Goal: Task Accomplishment & Management: Manage account settings

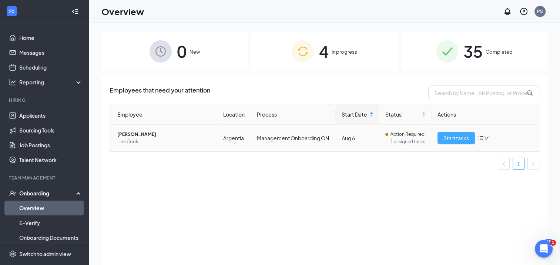
click at [450, 136] on span "Start tasks" at bounding box center [457, 138] width 26 height 8
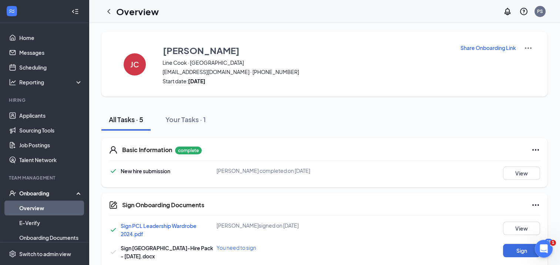
scroll to position [89, 0]
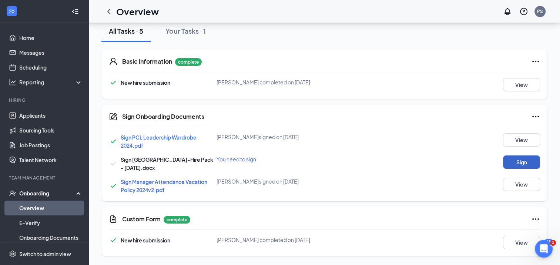
click at [517, 159] on button "Sign" at bounding box center [521, 162] width 37 height 13
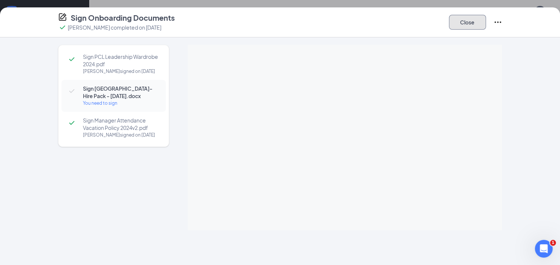
click at [478, 25] on button "Close" at bounding box center [467, 22] width 37 height 15
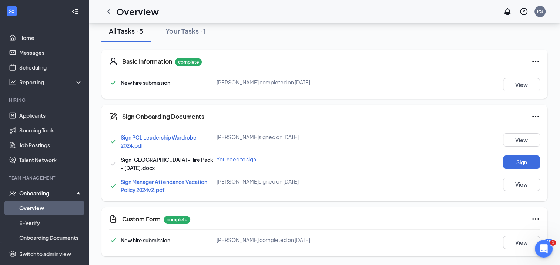
click at [537, 115] on icon "Ellipses" at bounding box center [535, 116] width 9 height 9
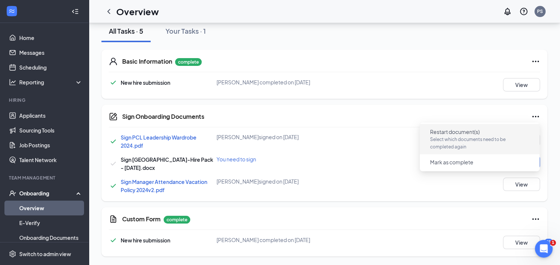
click at [465, 140] on p "Select which documents need to be completed again" at bounding box center [479, 143] width 99 height 15
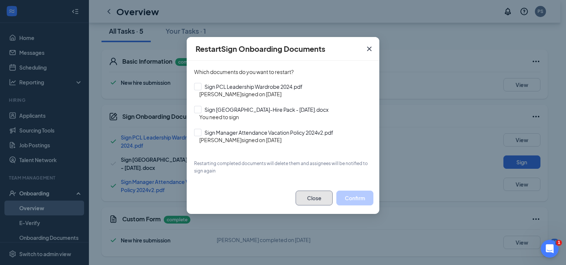
click at [313, 199] on button "Close" at bounding box center [314, 198] width 37 height 15
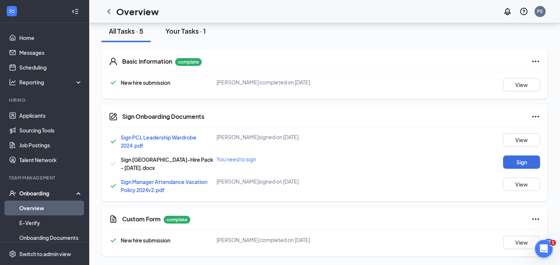
click at [196, 33] on div "Your Tasks · 1" at bounding box center [186, 30] width 40 height 9
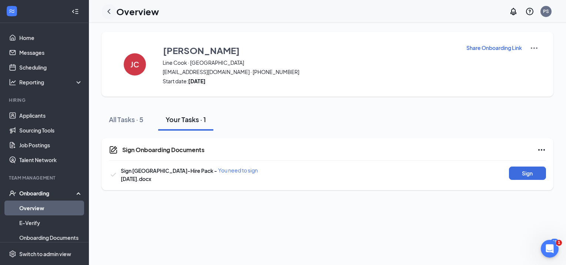
click at [110, 14] on icon "ChevronLeft" at bounding box center [108, 11] width 9 height 9
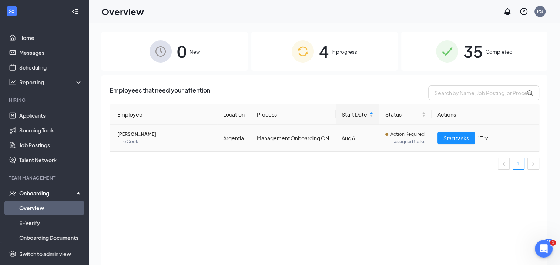
click at [478, 135] on icon "bars" at bounding box center [481, 138] width 6 height 6
click at [415, 169] on div "Change process" at bounding box center [445, 169] width 80 height 7
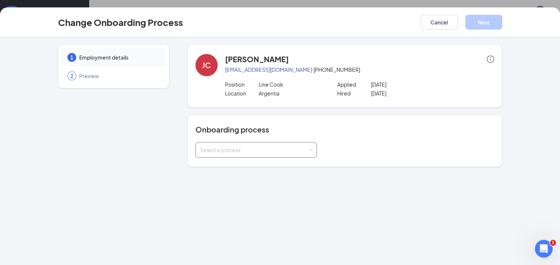
click at [269, 144] on div "Select a process" at bounding box center [256, 150] width 112 height 15
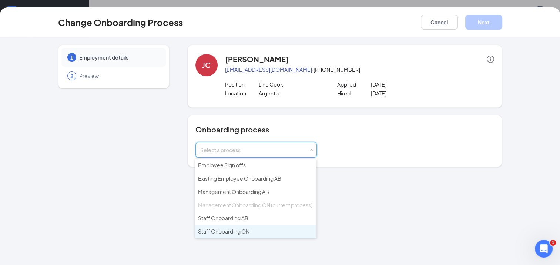
click at [244, 228] on span "Staff Onboarding ON" at bounding box center [223, 231] width 51 height 7
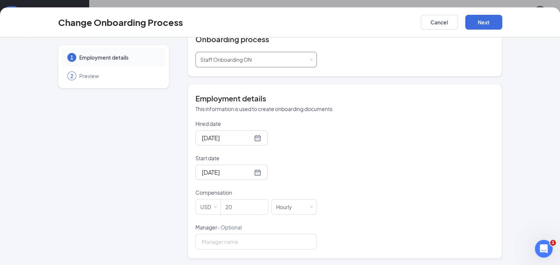
scroll to position [33, 0]
click at [201, 206] on div "USD" at bounding box center [208, 207] width 16 height 15
click at [199, 231] on li "CAD" at bounding box center [204, 233] width 25 height 12
click at [490, 22] on button "Next" at bounding box center [483, 22] width 37 height 15
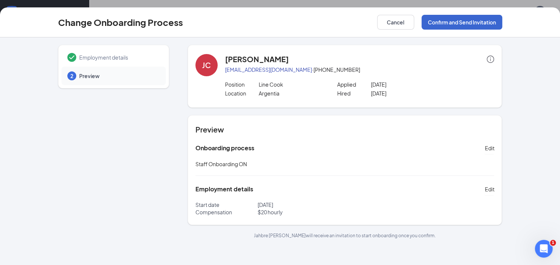
scroll to position [0, 0]
click at [458, 19] on button "Confirm and Send Invitation" at bounding box center [462, 22] width 81 height 15
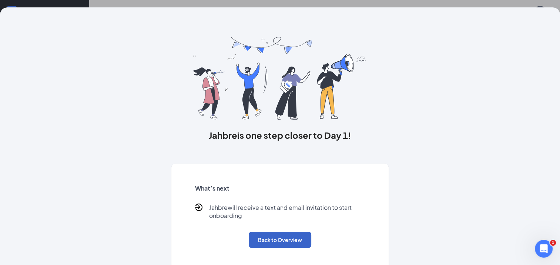
click at [302, 242] on button "Back to Overview" at bounding box center [280, 240] width 63 height 16
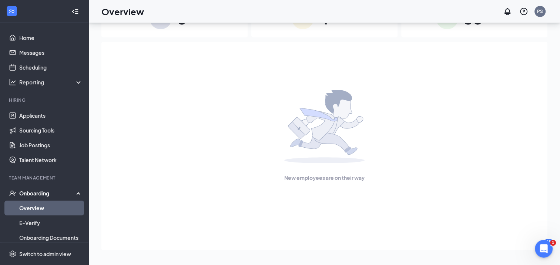
click at [24, 207] on link "Overview" at bounding box center [50, 208] width 63 height 15
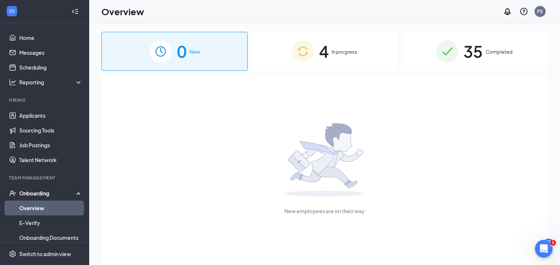
click at [315, 56] on div "4 In progress" at bounding box center [324, 51] width 146 height 39
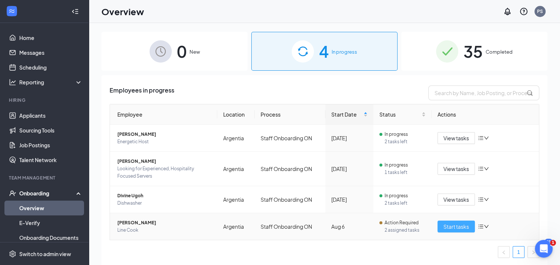
click at [446, 223] on span "Start tasks" at bounding box center [457, 227] width 26 height 8
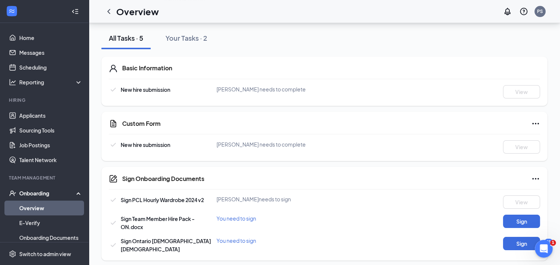
scroll to position [86, 0]
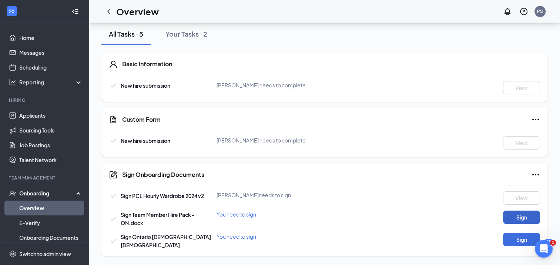
click at [514, 219] on button "Sign" at bounding box center [521, 217] width 37 height 13
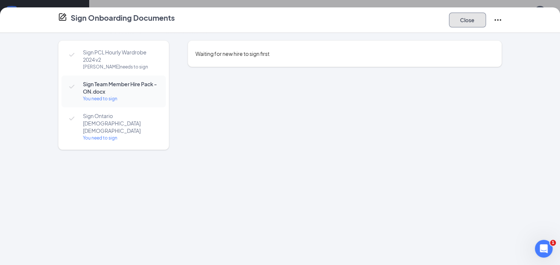
click at [471, 22] on button "Close" at bounding box center [467, 20] width 37 height 15
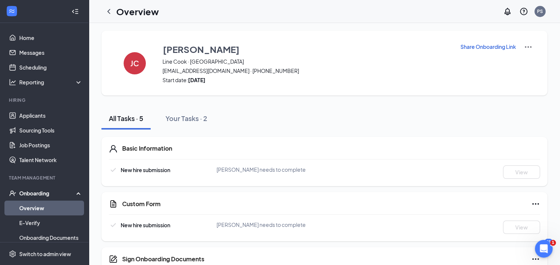
scroll to position [0, 0]
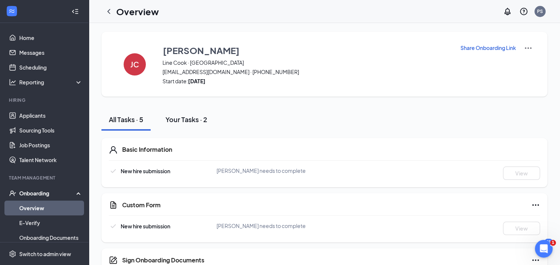
click at [196, 117] on div "Your Tasks · 2" at bounding box center [187, 119] width 42 height 9
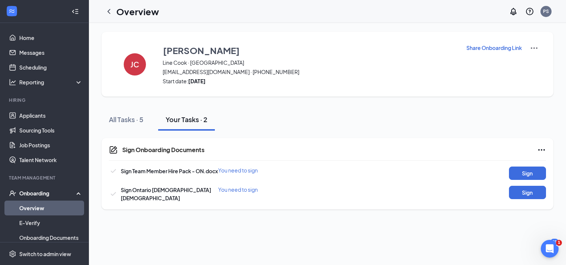
click at [106, 11] on icon "ChevronLeft" at bounding box center [108, 11] width 9 height 9
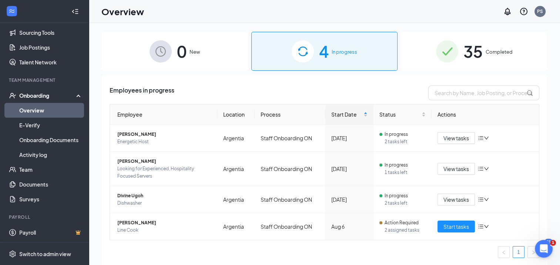
scroll to position [99, 0]
click at [36, 168] on link "Team" at bounding box center [50, 168] width 63 height 15
